Goal: Transaction & Acquisition: Purchase product/service

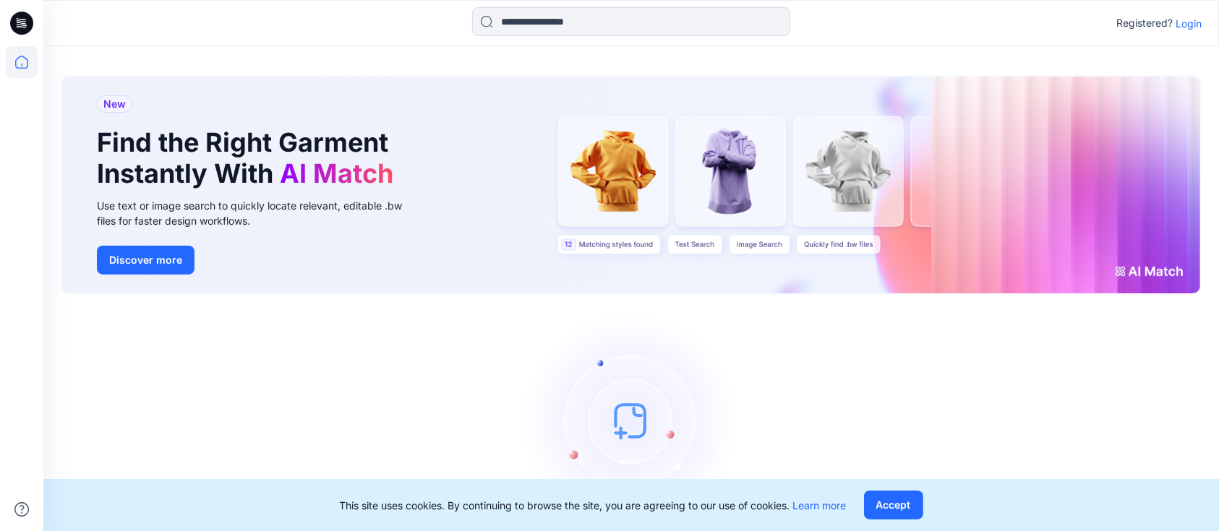
click at [1195, 24] on p "Login" at bounding box center [1188, 23] width 26 height 15
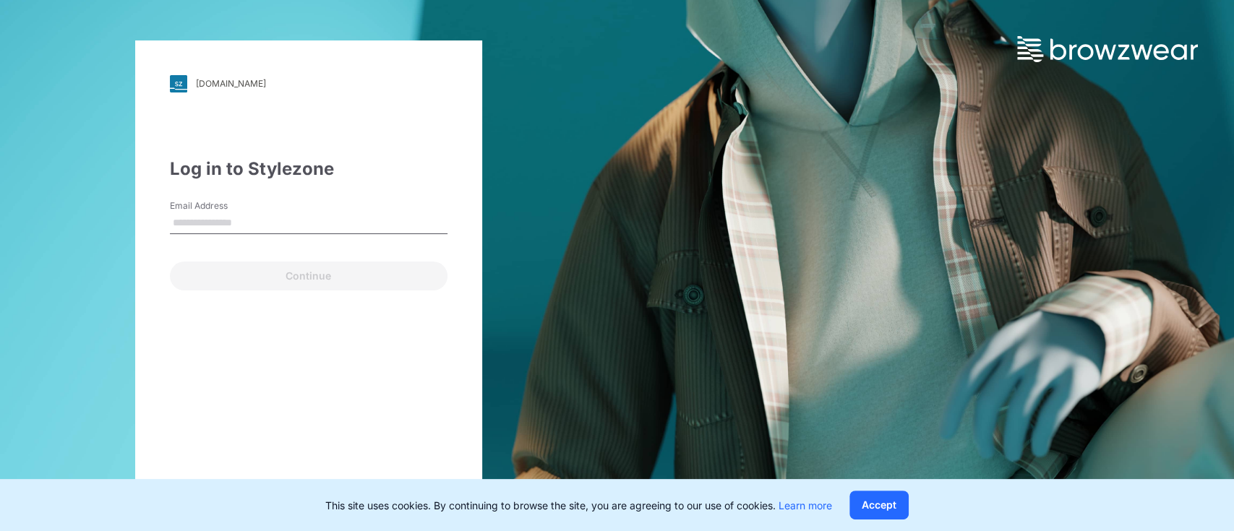
type input "**********"
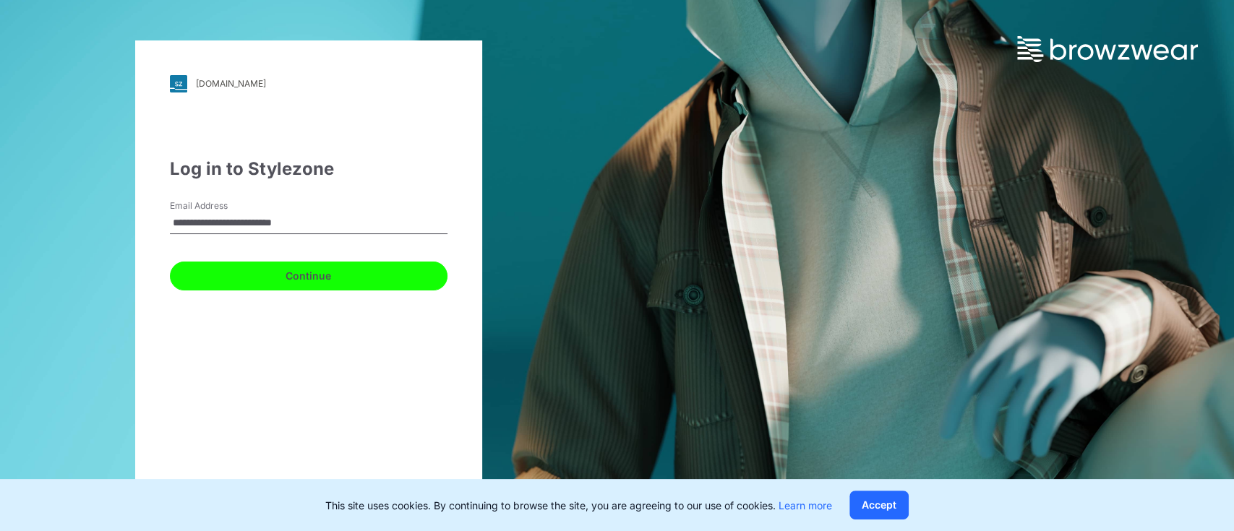
click at [273, 283] on button "Continue" at bounding box center [309, 276] width 278 height 29
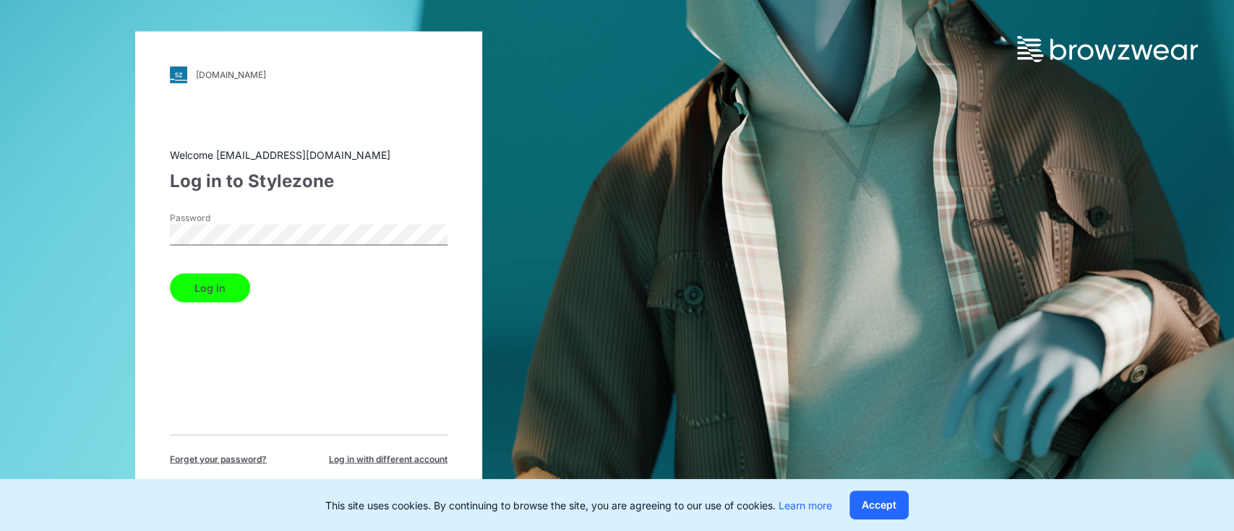
click at [225, 291] on button "Log in" at bounding box center [210, 287] width 80 height 29
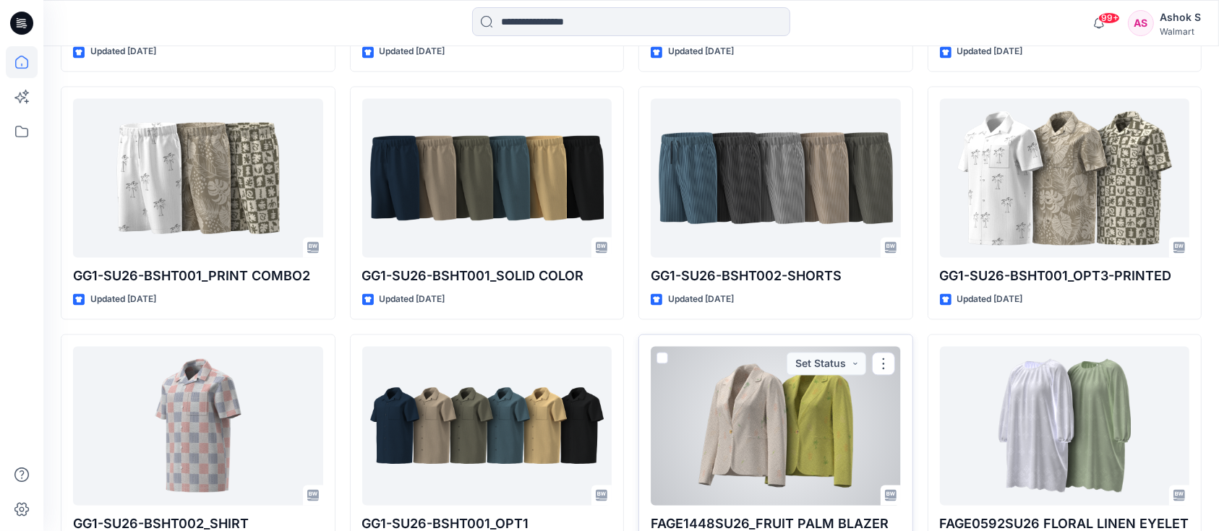
scroll to position [2943, 0]
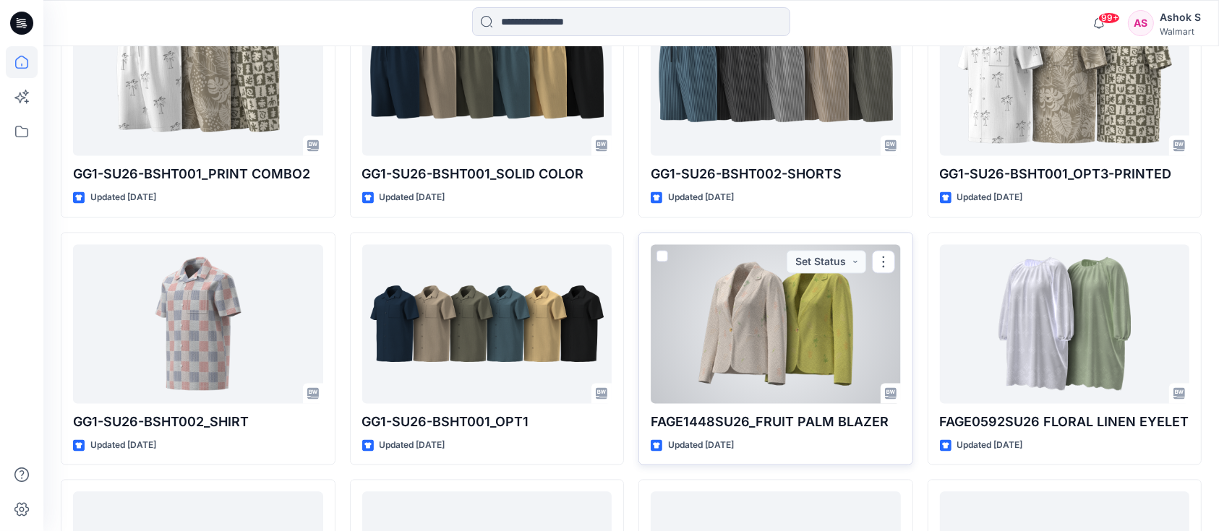
click at [802, 335] on div at bounding box center [776, 323] width 250 height 159
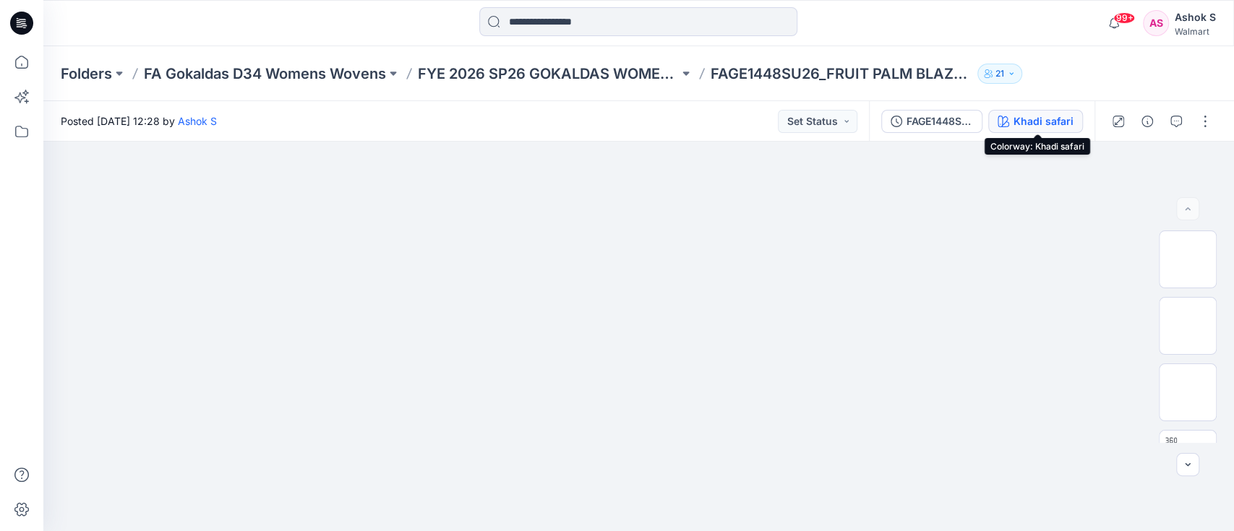
click at [1032, 127] on div "Khadi safari" at bounding box center [1043, 121] width 60 height 16
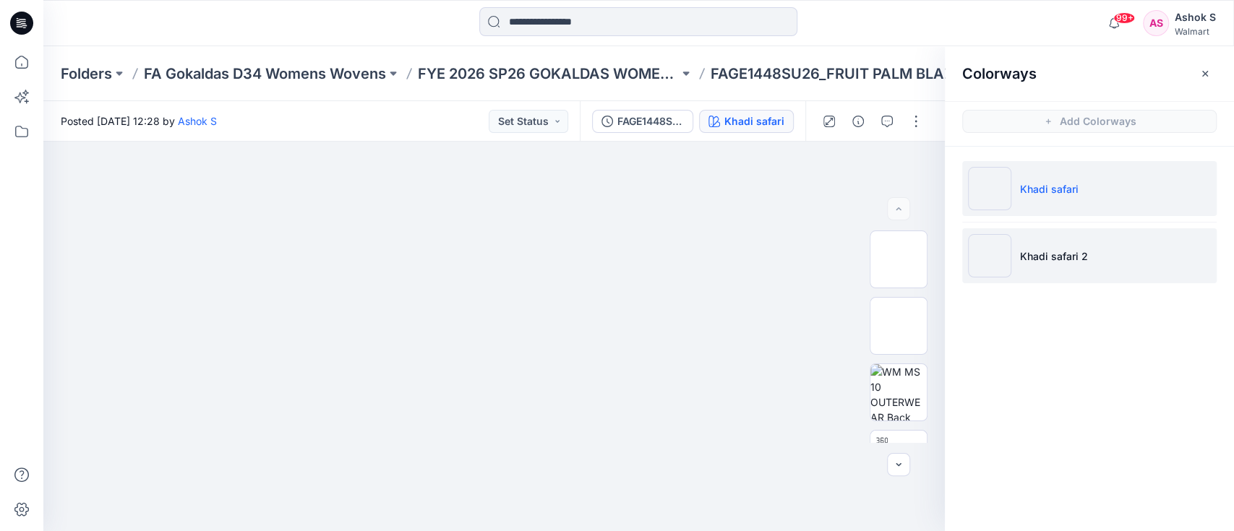
click at [1064, 267] on li "Khadi safari 2" at bounding box center [1089, 255] width 254 height 55
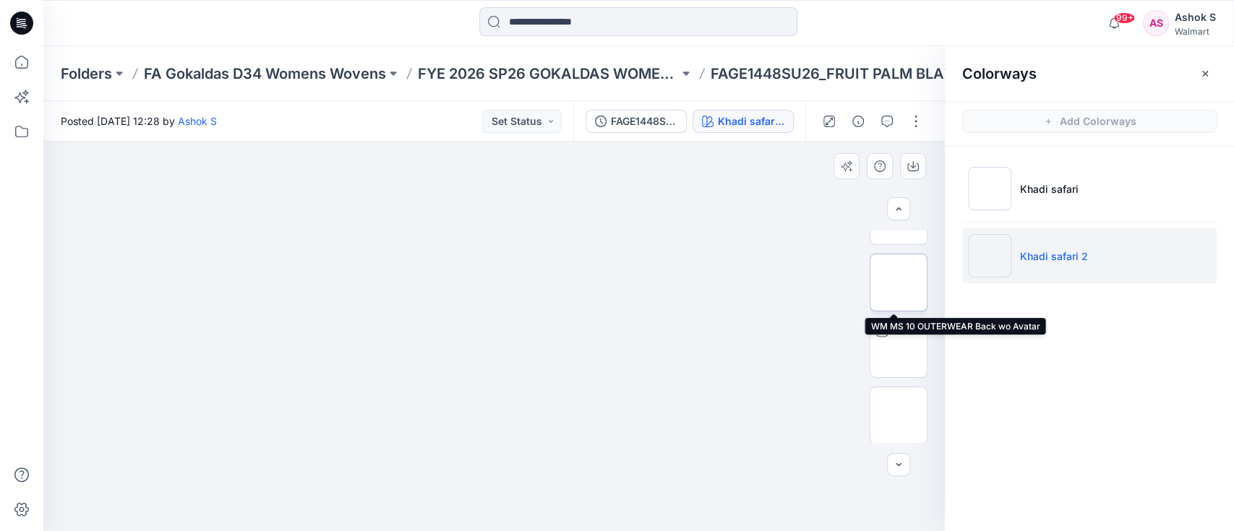
scroll to position [111, 0]
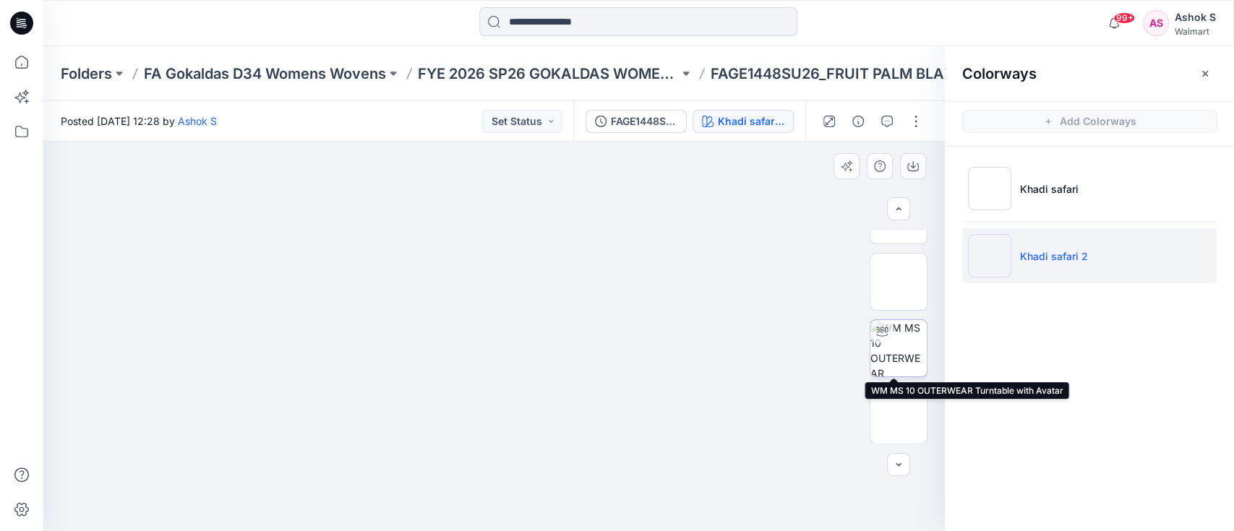
click at [909, 356] on img at bounding box center [898, 348] width 56 height 56
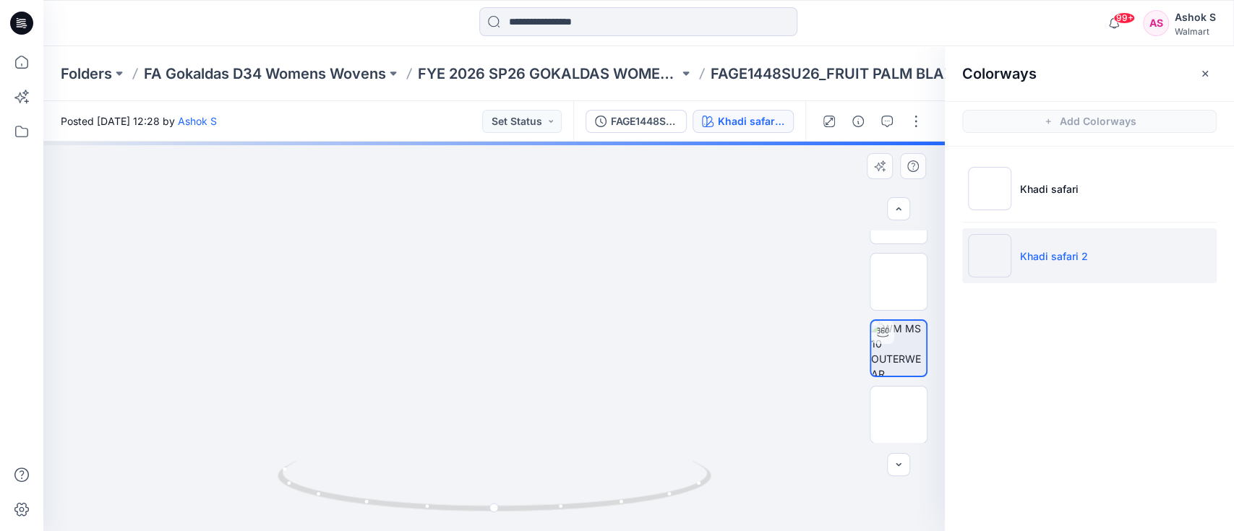
drag, startPoint x: 551, startPoint y: 298, endPoint x: 567, endPoint y: 420, distance: 123.2
click at [567, 26] on img at bounding box center [494, 26] width 862 height 0
drag, startPoint x: 610, startPoint y: 357, endPoint x: 312, endPoint y: 336, distance: 298.6
drag, startPoint x: 368, startPoint y: 340, endPoint x: 410, endPoint y: 387, distance: 62.4
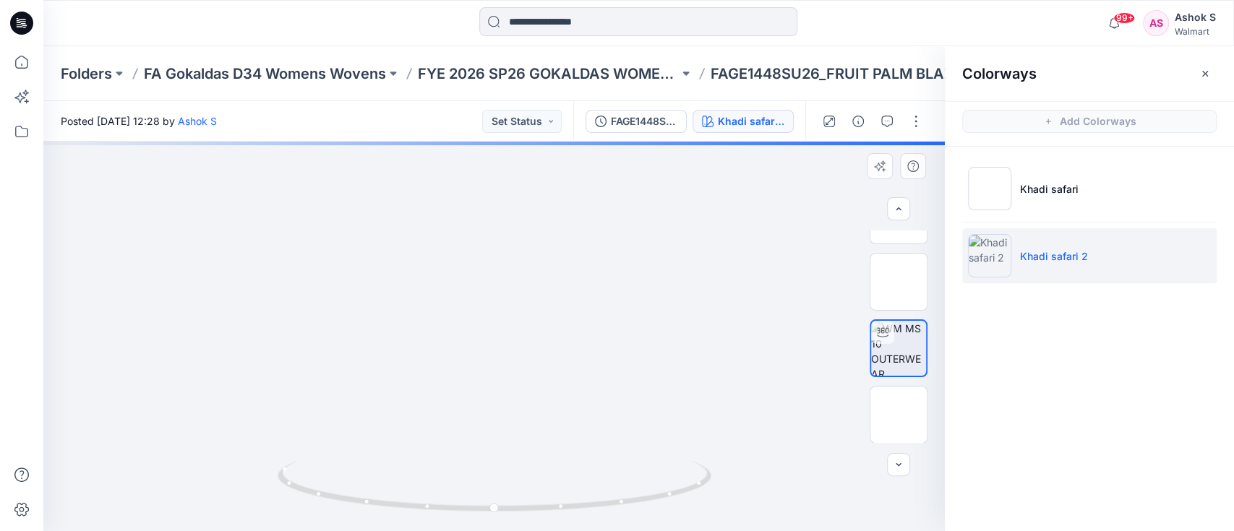
drag, startPoint x: 497, startPoint y: 512, endPoint x: 278, endPoint y: 489, distance: 220.2
click at [278, 494] on icon at bounding box center [496, 488] width 437 height 54
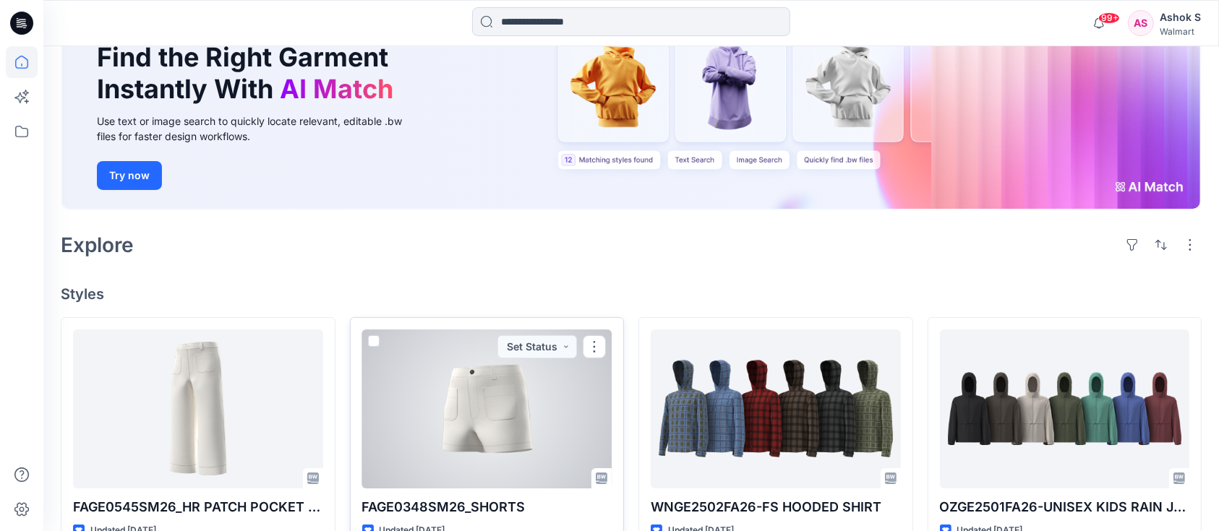
scroll to position [289, 0]
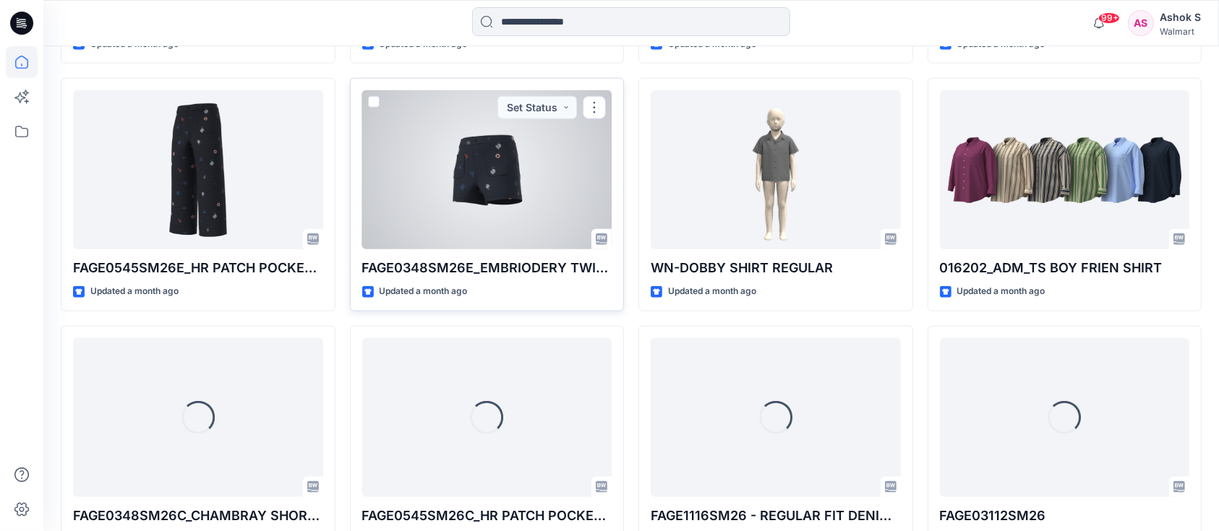
scroll to position [1652, 0]
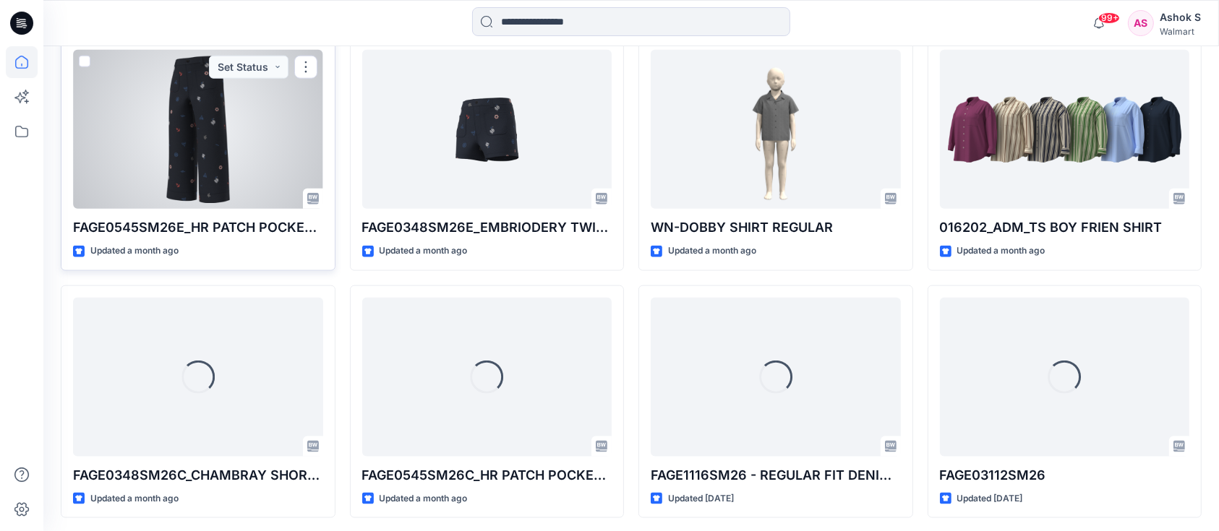
click at [228, 145] on div at bounding box center [198, 129] width 250 height 159
